Goal: Complete application form

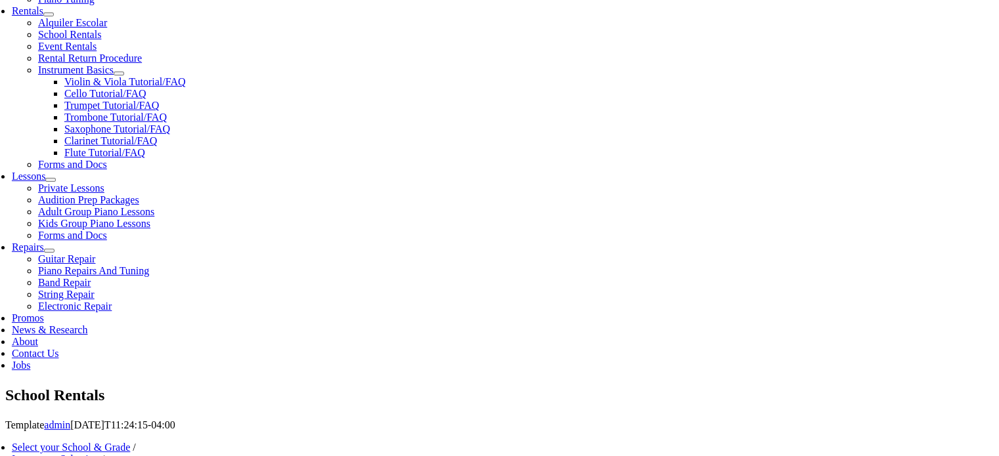
scroll to position [486, 0]
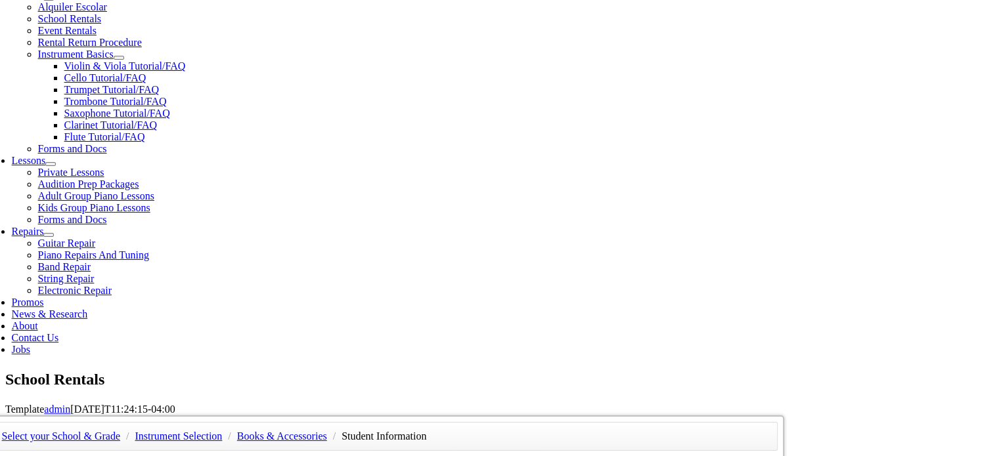
type input "2"
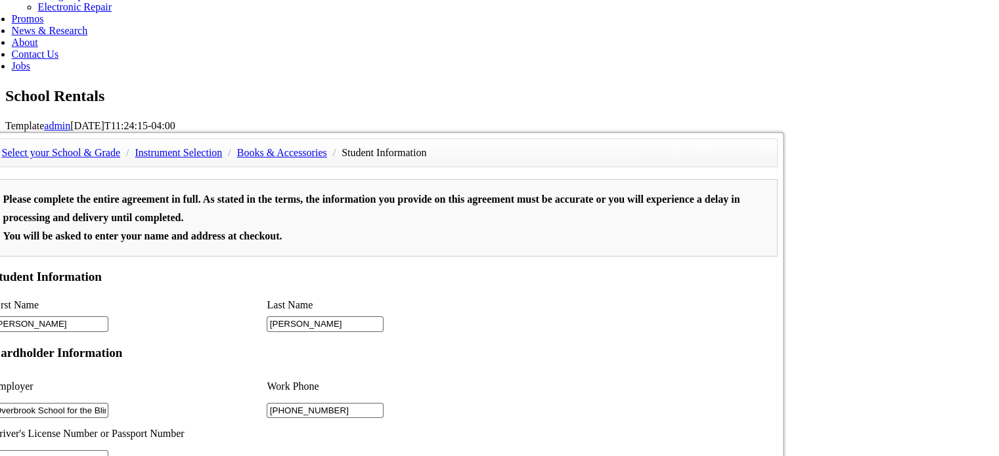
scroll to position [207, 0]
type input "2"
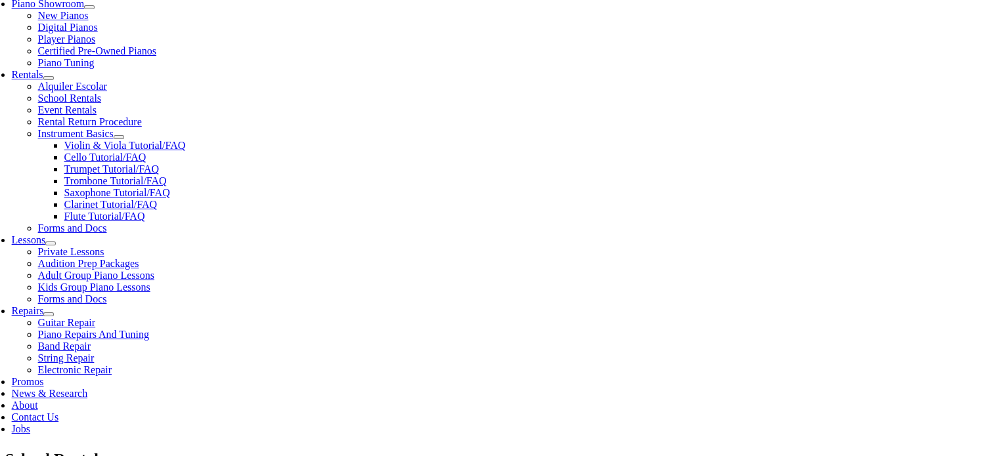
scroll to position [406, 0]
type input "[DATE]"
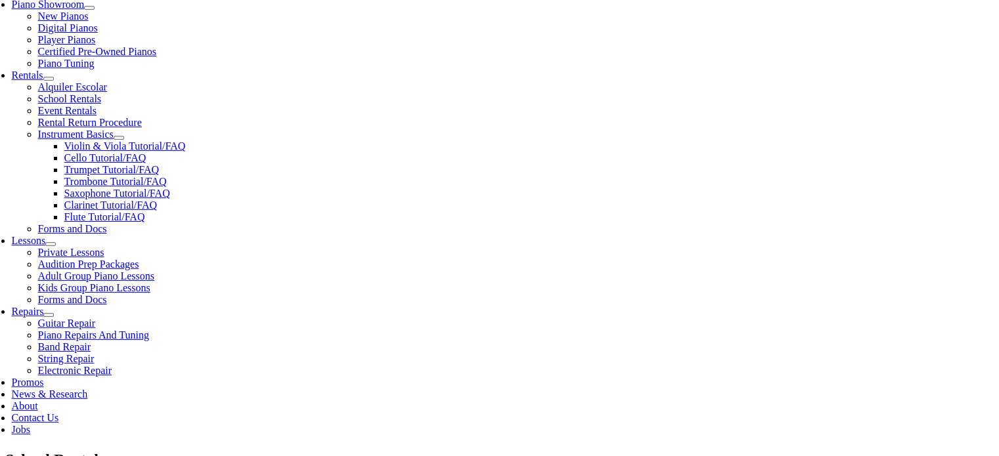
type input "[PERSON_NAME]"
type input "LMC Inc."
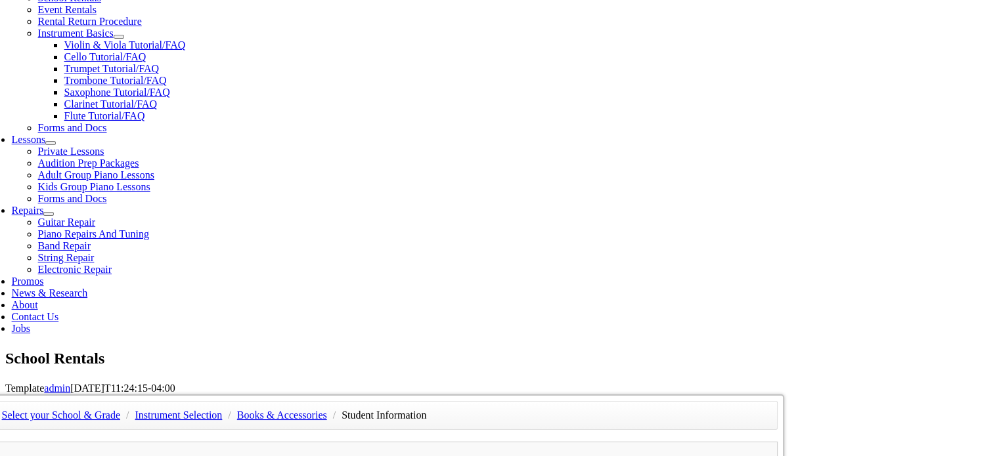
scroll to position [508, 0]
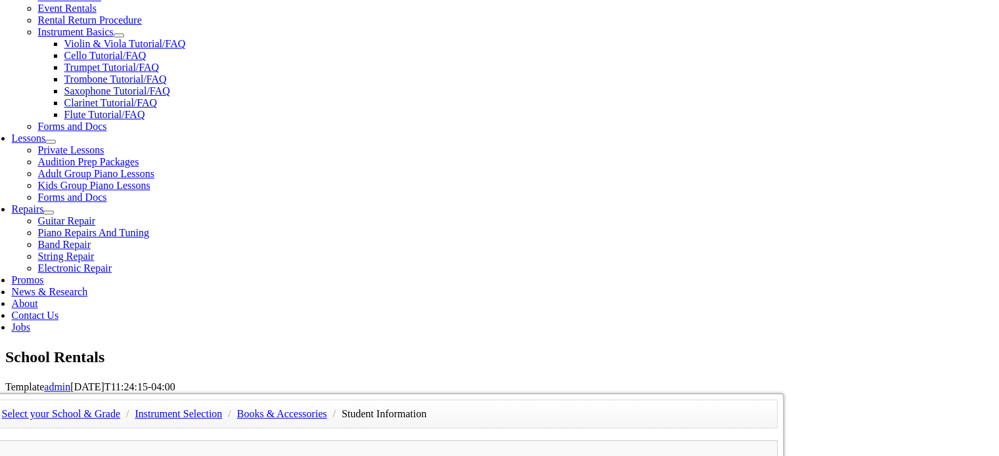
paste input "LMC Inc."
type input "LMC Inc."
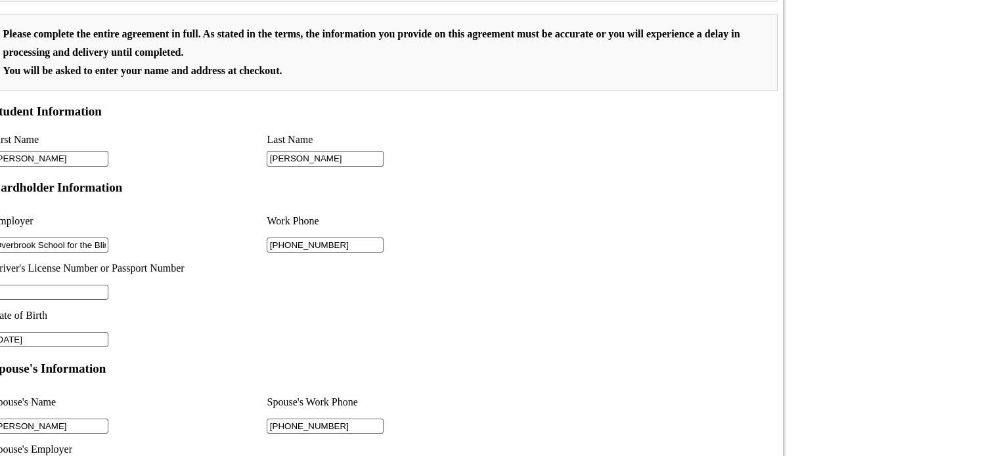
scroll to position [940, 0]
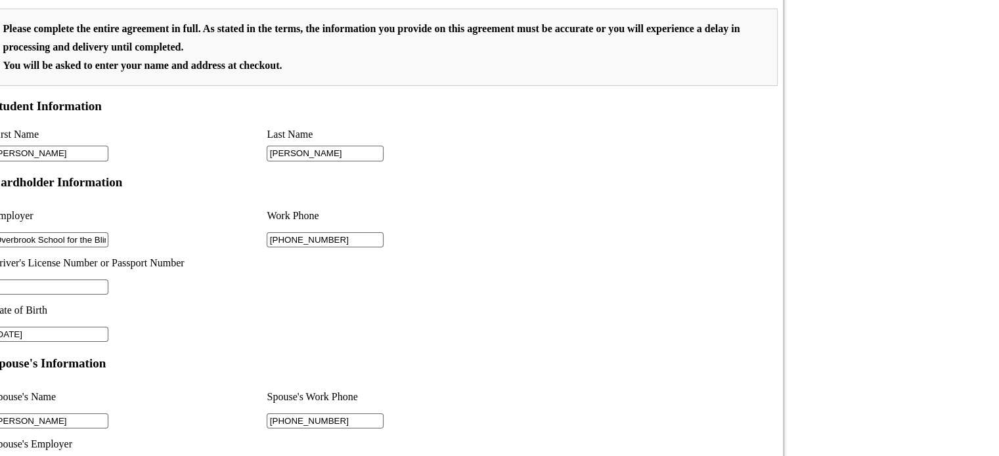
type input "[PHONE_NUMBER]"
